Goal: Task Accomplishment & Management: Use online tool/utility

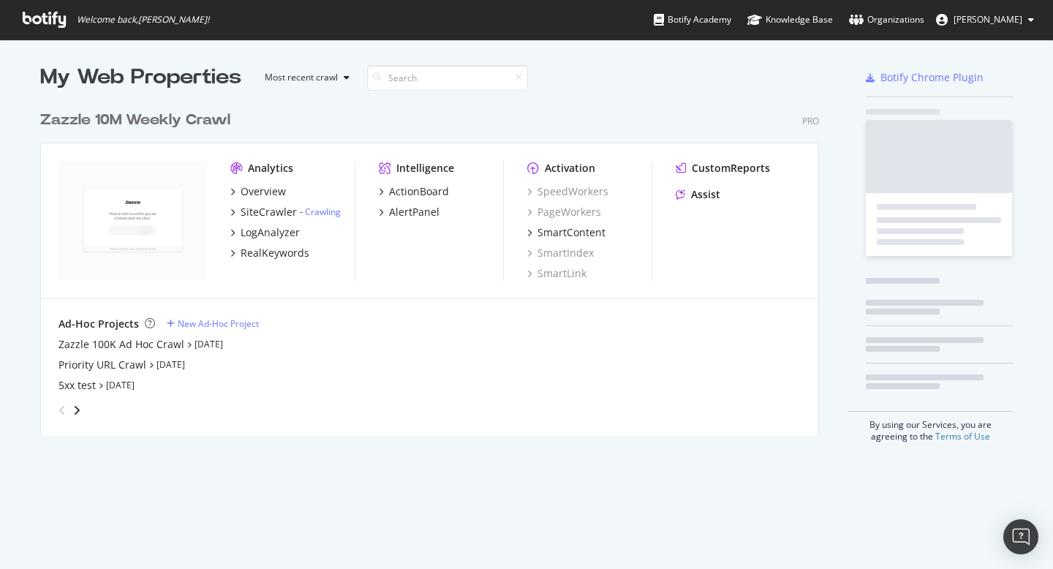
scroll to position [344, 790]
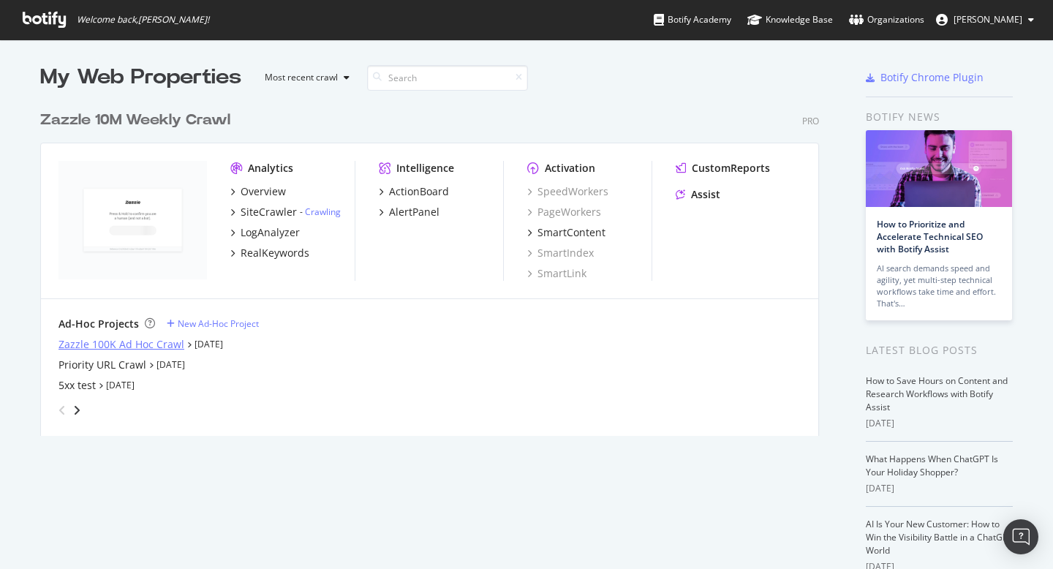
click at [69, 346] on div "Zazzle 100K Ad Hoc Crawl" at bounding box center [121, 344] width 126 height 15
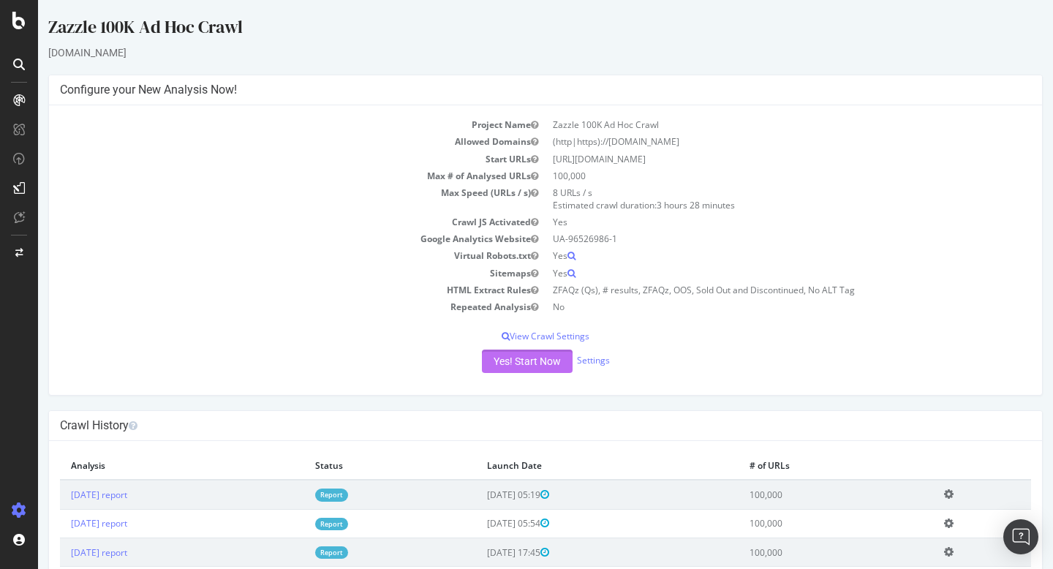
click at [531, 361] on button "Yes! Start Now" at bounding box center [527, 360] width 91 height 23
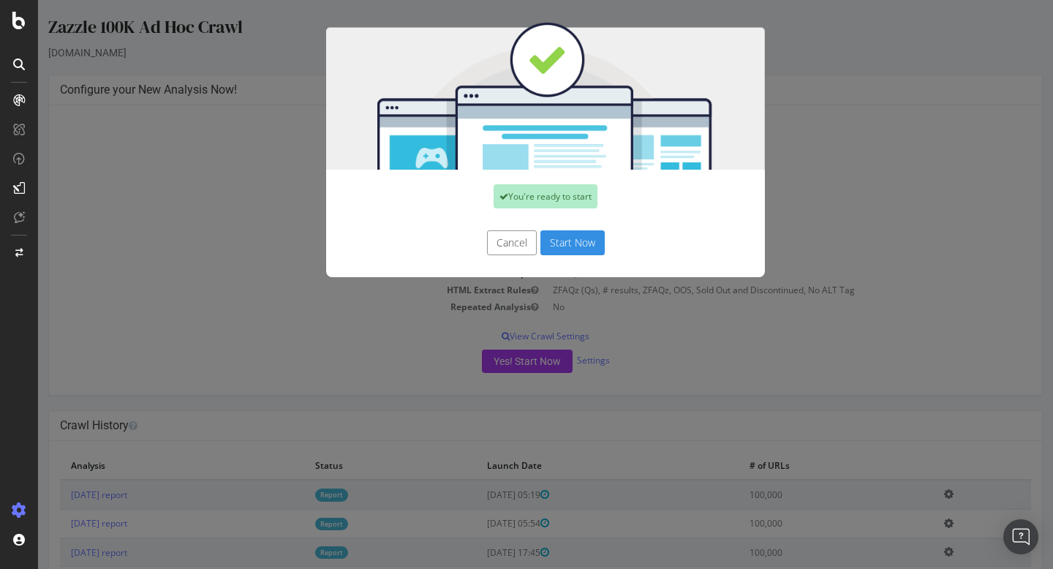
click at [559, 250] on button "Start Now" at bounding box center [572, 242] width 64 height 25
